Goal: Transaction & Acquisition: Purchase product/service

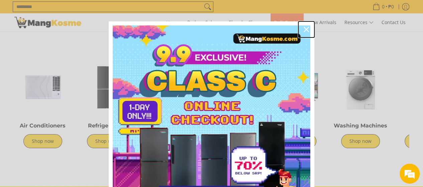
click at [304, 30] on icon "close icon" at bounding box center [306, 29] width 5 height 5
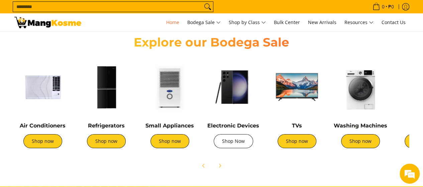
scroll to position [0, 532]
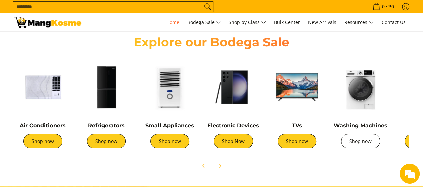
click at [363, 140] on link "Shop now" at bounding box center [360, 141] width 39 height 14
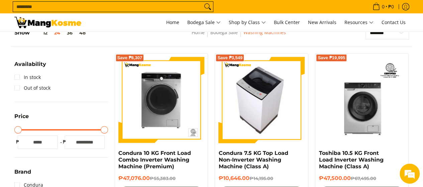
scroll to position [234, 0]
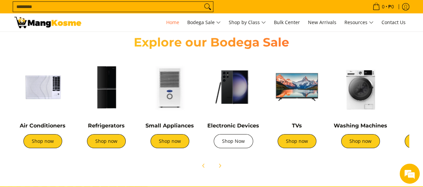
scroll to position [0, 1]
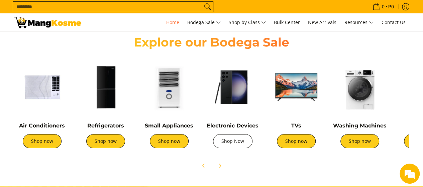
click at [233, 136] on link "Shop Now" at bounding box center [232, 141] width 39 height 14
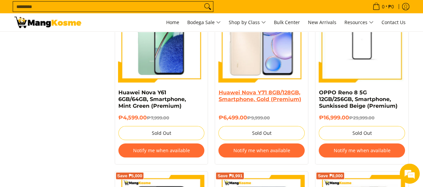
scroll to position [870, 0]
